Goal: Transaction & Acquisition: Obtain resource

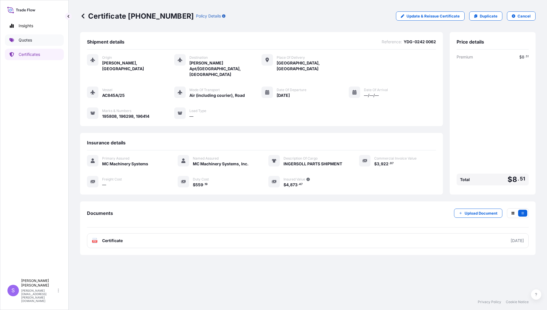
click at [19, 40] on p "Quotes" at bounding box center [25, 40] width 13 height 6
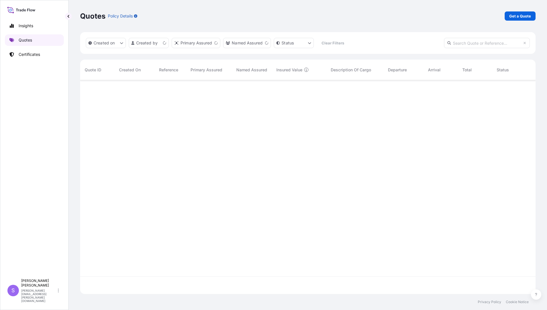
scroll to position [212, 451]
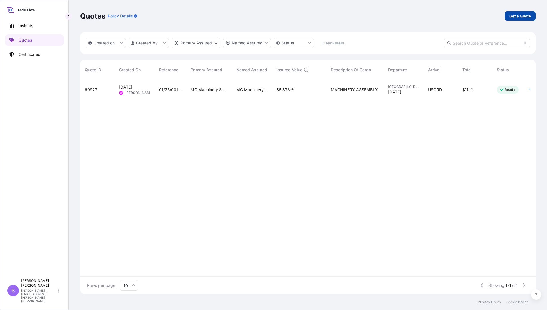
click at [513, 19] on p "Get a Quote" at bounding box center [520, 16] width 22 height 6
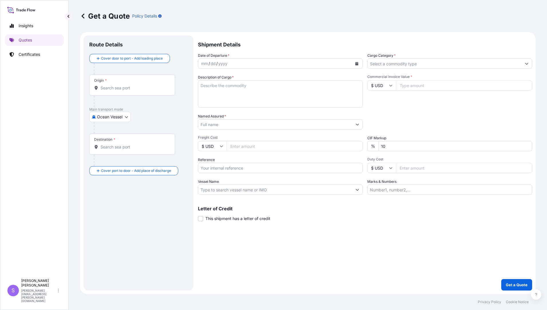
click at [126, 116] on body "Insights Quotes Certificates S [PERSON_NAME] [PERSON_NAME][EMAIL_ADDRESS][PERSO…" at bounding box center [273, 155] width 547 height 310
click at [110, 144] on span "Air (Including Courier)" at bounding box center [120, 142] width 41 height 6
select select "Air (Including Courier)"
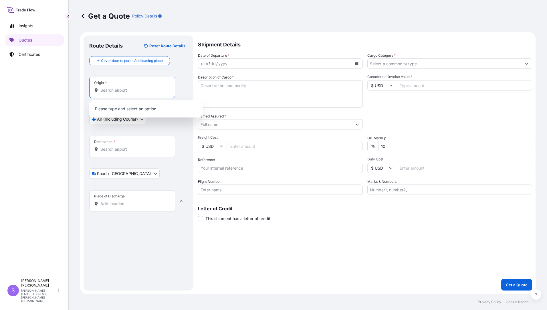
click at [126, 91] on input "Origin *" at bounding box center [134, 90] width 68 height 6
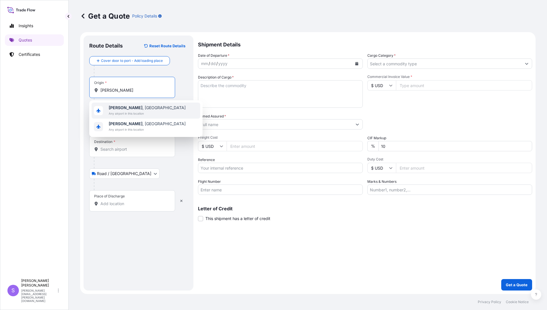
click at [132, 109] on span "[PERSON_NAME] , [GEOGRAPHIC_DATA]" at bounding box center [147, 108] width 77 height 6
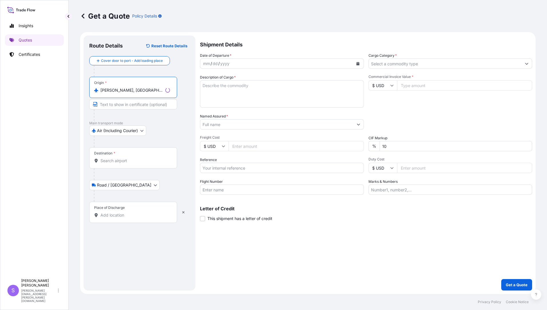
type input "[PERSON_NAME], [GEOGRAPHIC_DATA]"
click at [121, 161] on input "Destination *" at bounding box center [135, 161] width 70 height 6
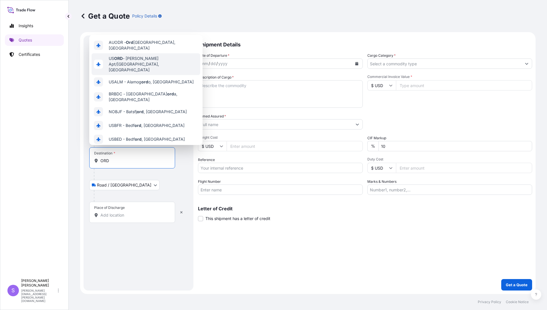
click at [147, 57] on span "US [PERSON_NAME] Apt/[GEOGRAPHIC_DATA], [GEOGRAPHIC_DATA]" at bounding box center [153, 64] width 89 height 17
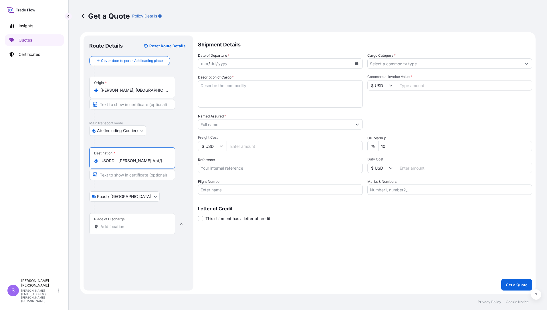
type input "USORD - [PERSON_NAME] Apt/[GEOGRAPHIC_DATA], [GEOGRAPHIC_DATA]"
click at [127, 228] on input "Place of Discharge" at bounding box center [134, 226] width 68 height 6
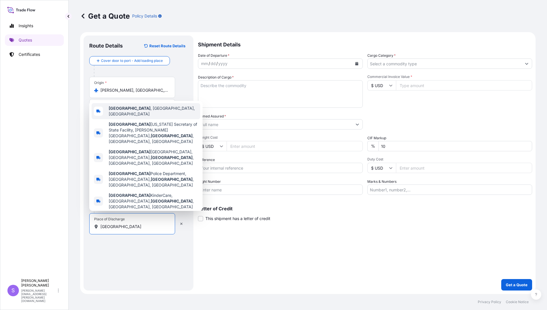
click at [120, 110] on b "[GEOGRAPHIC_DATA]" at bounding box center [130, 108] width 42 height 5
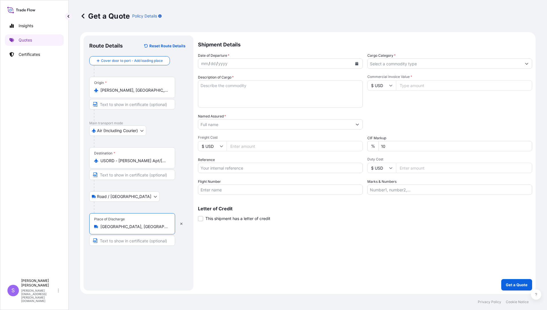
type input "[GEOGRAPHIC_DATA], [GEOGRAPHIC_DATA], [GEOGRAPHIC_DATA]"
click at [272, 62] on div "mm / dd / yyyy" at bounding box center [275, 63] width 154 height 10
click at [356, 62] on icon "Calendar" at bounding box center [356, 63] width 3 height 3
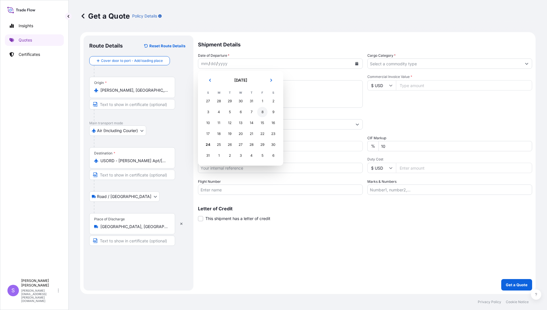
click at [264, 112] on div "8" at bounding box center [262, 112] width 10 height 10
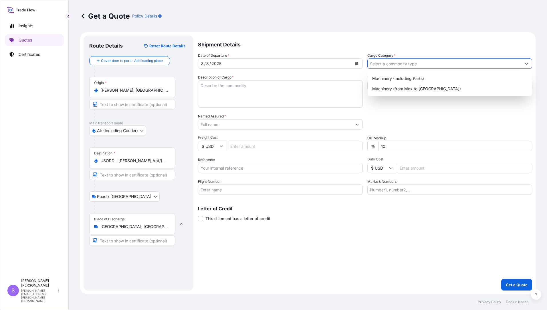
click at [392, 66] on input "Cargo Category *" at bounding box center [445, 63] width 154 height 10
click at [394, 76] on div "Machinery (Including Parts)" at bounding box center [450, 78] width 160 height 10
type input "Machinery (Including Parts)"
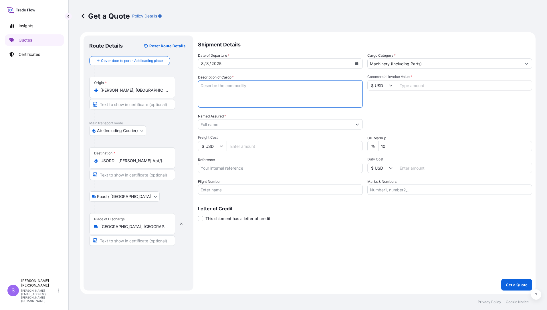
click at [260, 104] on textarea "Description of Cargo *" at bounding box center [280, 93] width 165 height 27
type textarea "INGERSOLL PARTS"
click at [411, 85] on input "Commercial Invoice Value *" at bounding box center [464, 85] width 136 height 10
type input "9304.37"
click at [226, 124] on input "Named Assured *" at bounding box center [275, 124] width 154 height 10
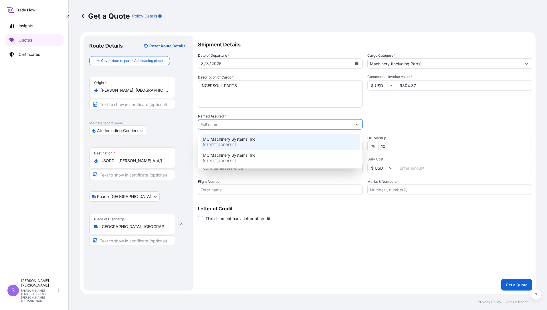
click at [226, 139] on span "MC Machinery Systems, Inc." at bounding box center [230, 139] width 54 height 6
type input "MC Machinery Systems, Inc."
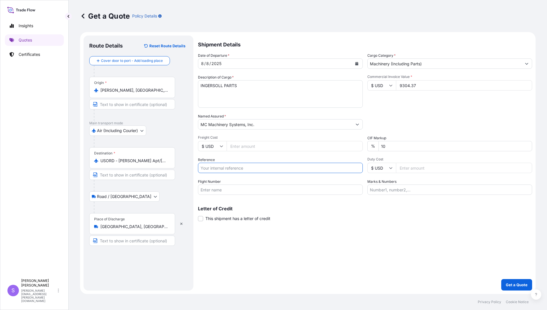
click at [264, 167] on input "Reference" at bounding box center [280, 168] width 165 height 10
type input "YDG-0241 5420"
click at [441, 171] on input "Duty Cost" at bounding box center [464, 168] width 136 height 10
type input "760.00"
click at [233, 189] on input "Flight Number" at bounding box center [280, 189] width 165 height 10
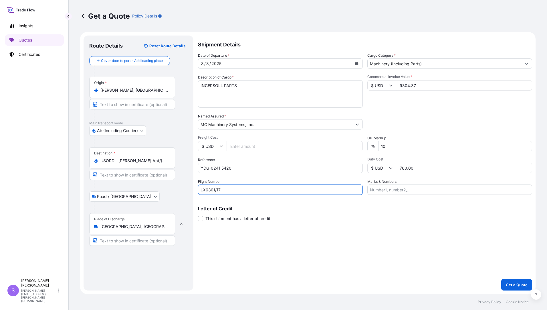
type input "LX6301/17"
click at [403, 191] on input "Marks & Numbers" at bounding box center [449, 189] width 165 height 10
type input "195916, 197259, 197351, 197206"
click at [508, 282] on p "Get a Quote" at bounding box center [517, 285] width 22 height 6
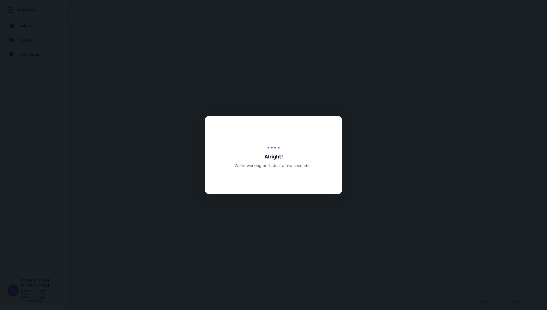
select select "Air (Including Courier)"
select select "Road / [GEOGRAPHIC_DATA]"
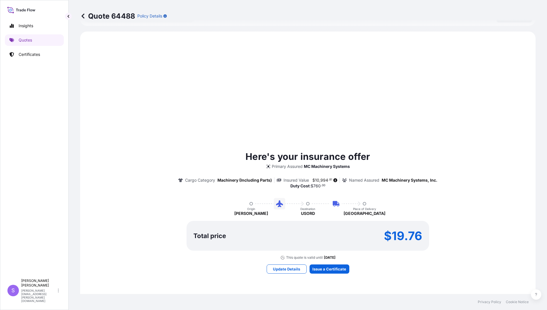
scroll to position [229, 0]
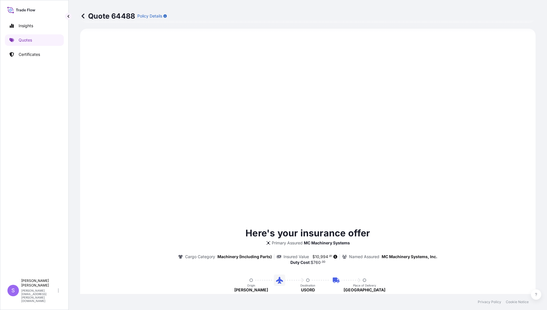
type input "[DATE]"
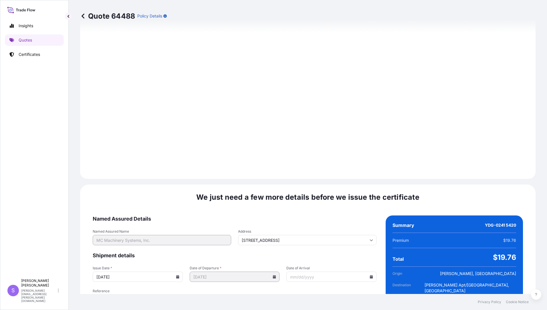
scroll to position [630, 0]
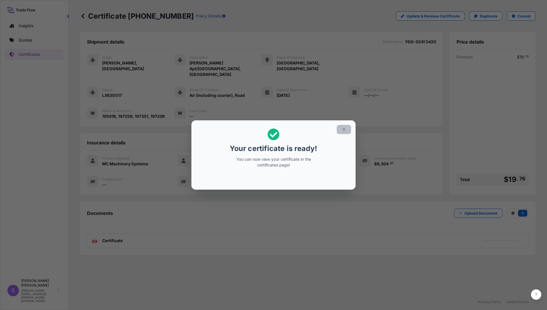
click at [345, 132] on icon "button" at bounding box center [343, 129] width 5 height 5
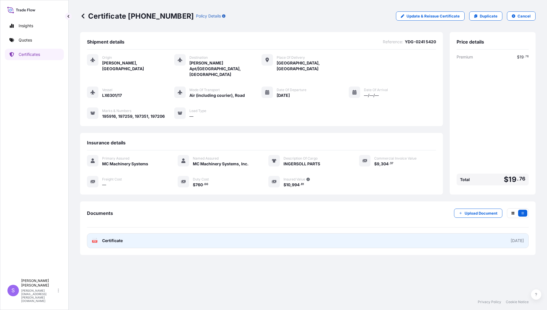
click at [105, 233] on link "PDF Certificate [DATE]" at bounding box center [308, 240] width 442 height 15
